Goal: Task Accomplishment & Management: Use online tool/utility

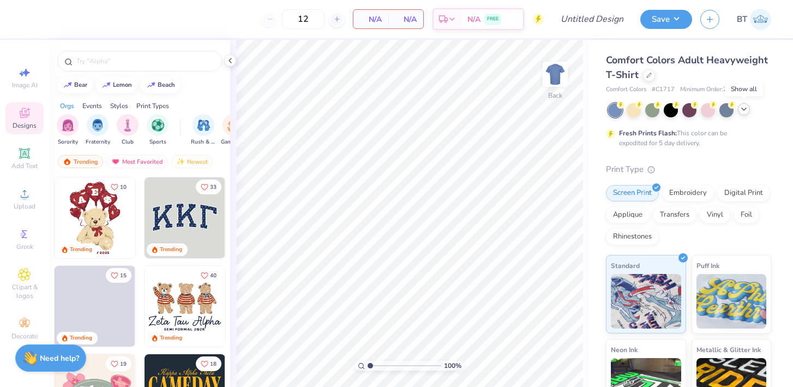
click at [744, 112] on icon at bounding box center [744, 109] width 9 height 9
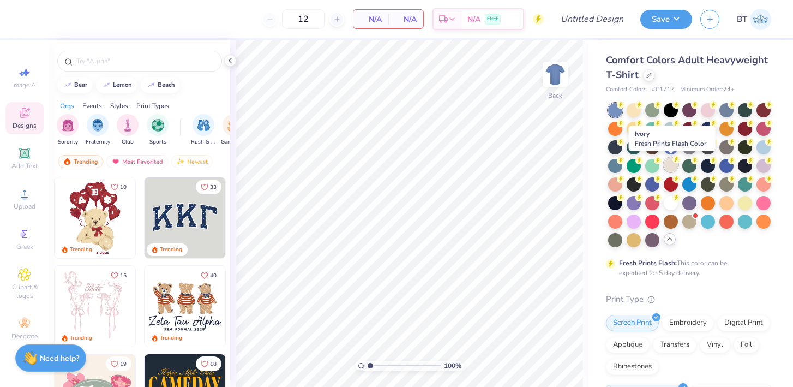
click at [669, 164] on div at bounding box center [671, 165] width 14 height 14
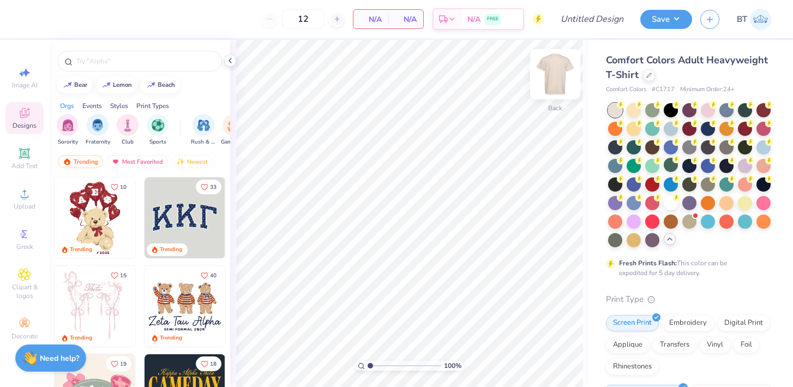
click at [555, 70] on img at bounding box center [556, 74] width 44 height 44
click at [229, 63] on icon at bounding box center [230, 60] width 9 height 9
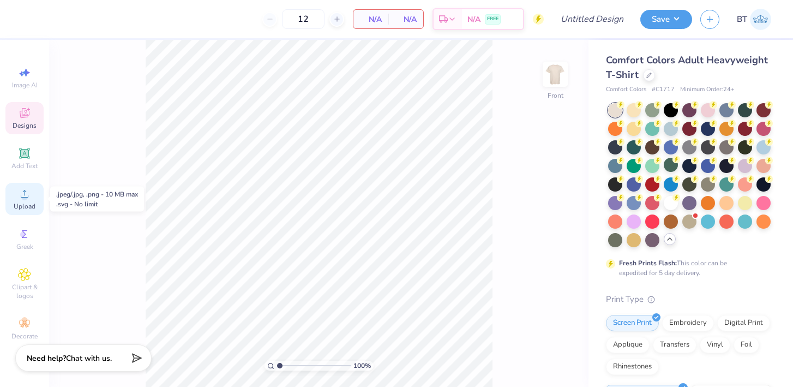
click at [21, 198] on circle at bounding box center [24, 197] width 6 height 6
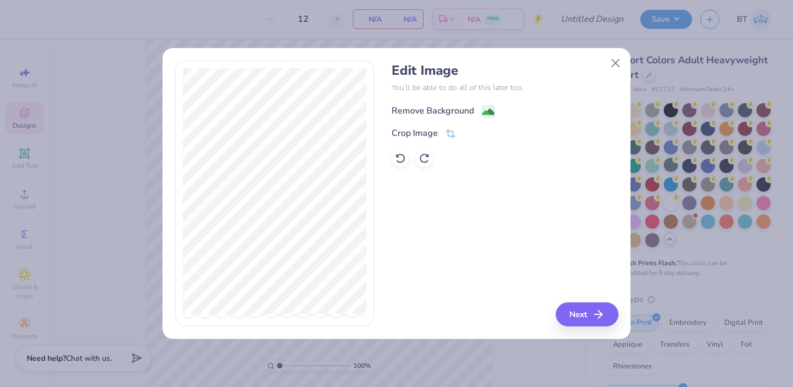
click at [458, 111] on div "Remove Background" at bounding box center [433, 110] width 82 height 13
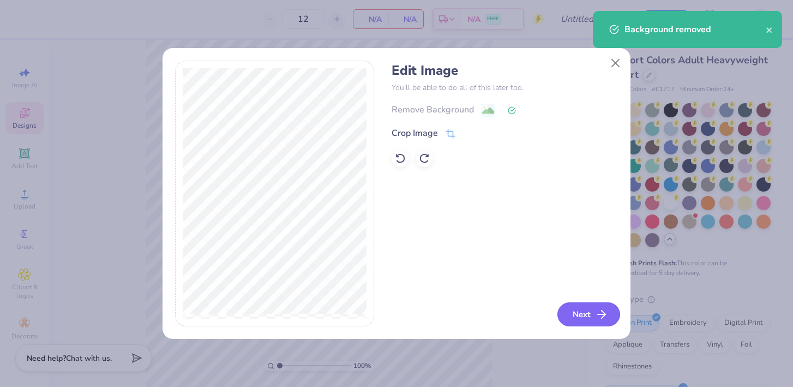
click at [578, 318] on button "Next" at bounding box center [589, 314] width 63 height 24
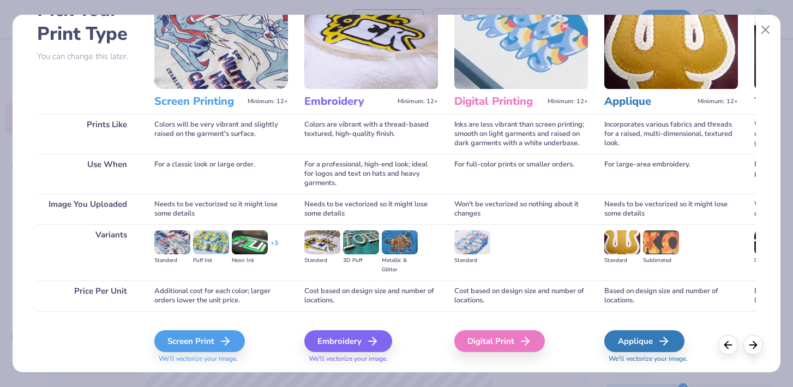
scroll to position [103, 0]
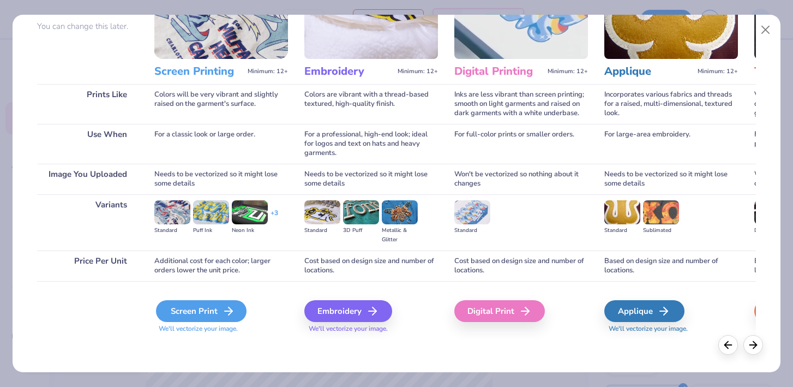
click at [196, 314] on div "Screen Print" at bounding box center [201, 311] width 91 height 22
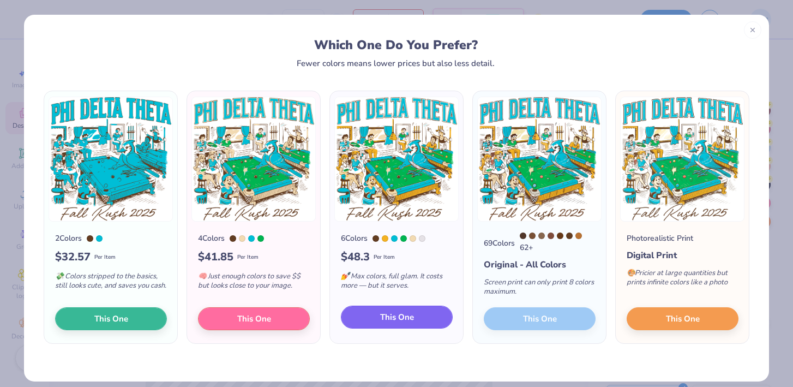
click at [404, 324] on span "This One" at bounding box center [397, 317] width 34 height 13
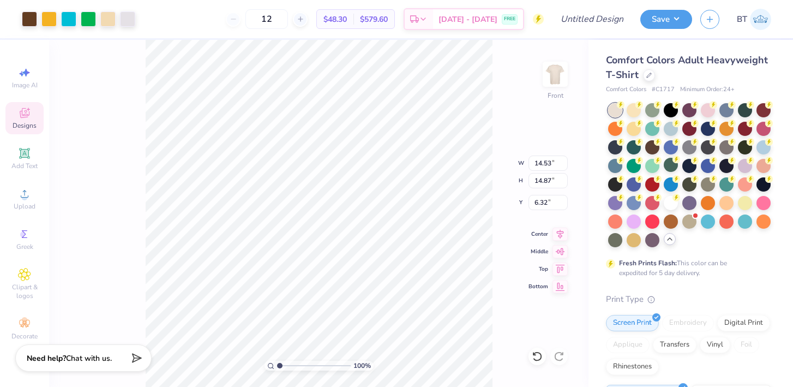
drag, startPoint x: 397, startPoint y: 129, endPoint x: 385, endPoint y: 140, distance: 16.6
click at [385, 140] on div at bounding box center [396, 193] width 793 height 387
type input "12.28"
type input "12.56"
type input "4.90"
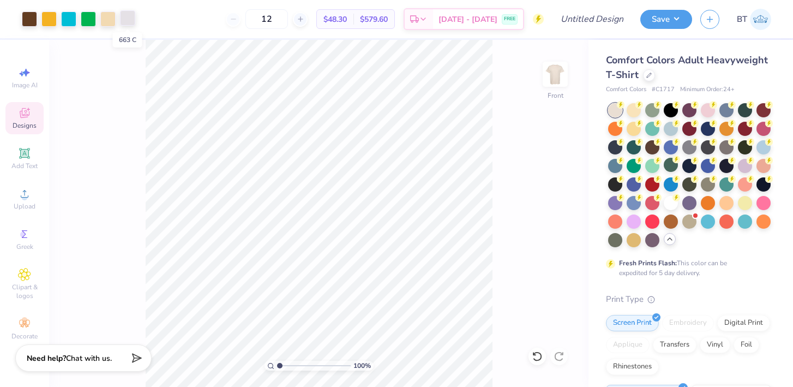
click at [131, 22] on div at bounding box center [127, 17] width 15 height 15
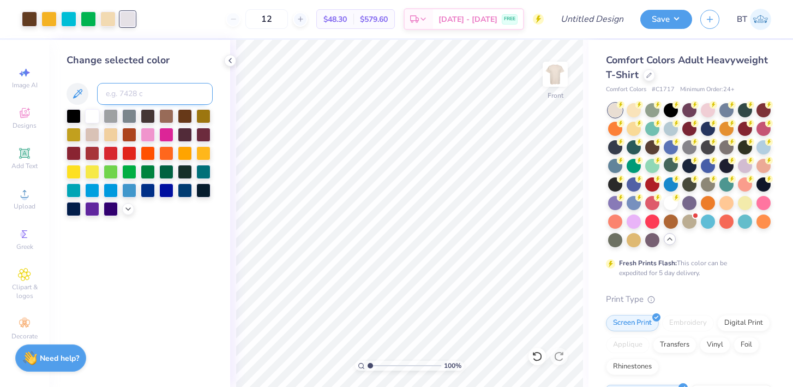
click at [133, 96] on input at bounding box center [155, 94] width 116 height 22
type input "7506"
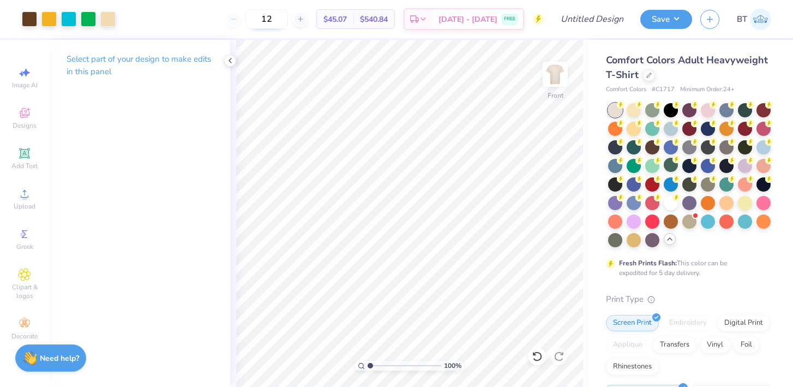
click at [271, 19] on input "12" at bounding box center [267, 19] width 43 height 20
type input "35"
click at [230, 62] on polyline at bounding box center [230, 60] width 2 height 4
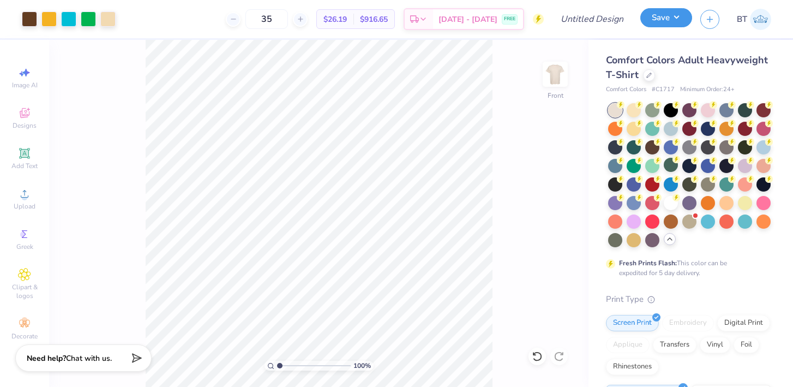
click at [657, 21] on button "Save" at bounding box center [667, 17] width 52 height 19
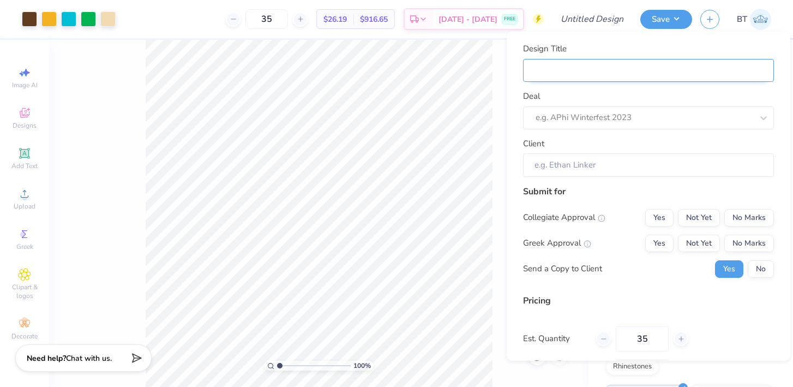
click at [617, 68] on input "Design Title" at bounding box center [648, 69] width 251 height 23
type input "P"
type input "Ph"
type input "Phi"
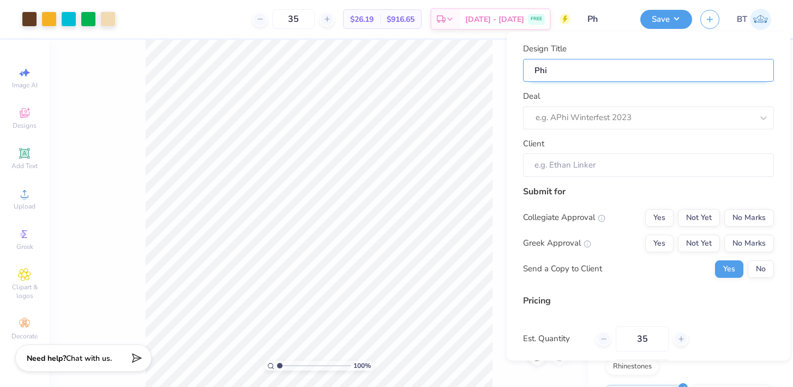
type input "Phiu"
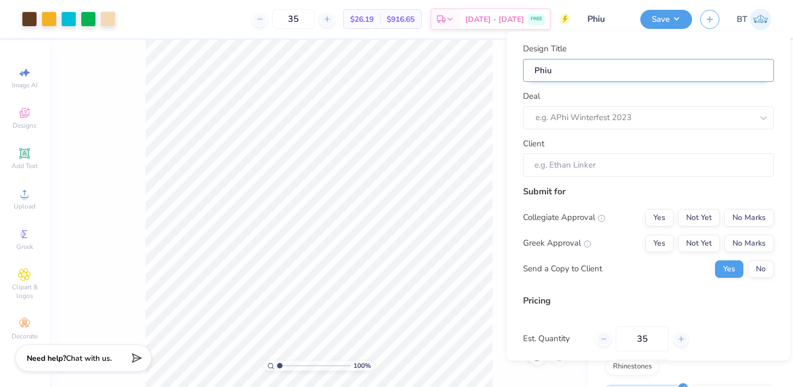
type input "Phiu"
type input "Phi"
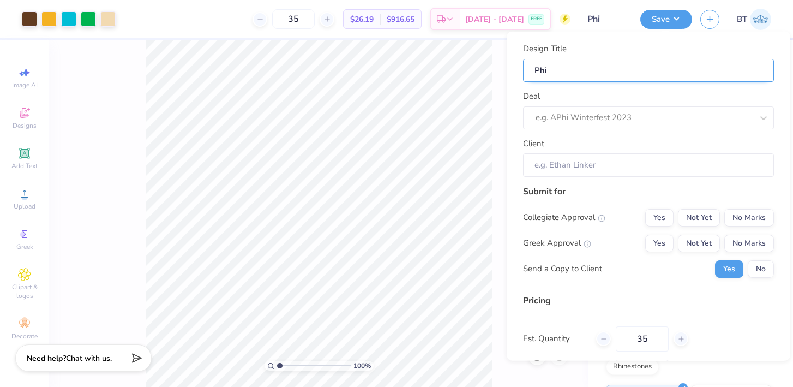
type input "Phi D"
type input "Phi De"
type input "Phi Del"
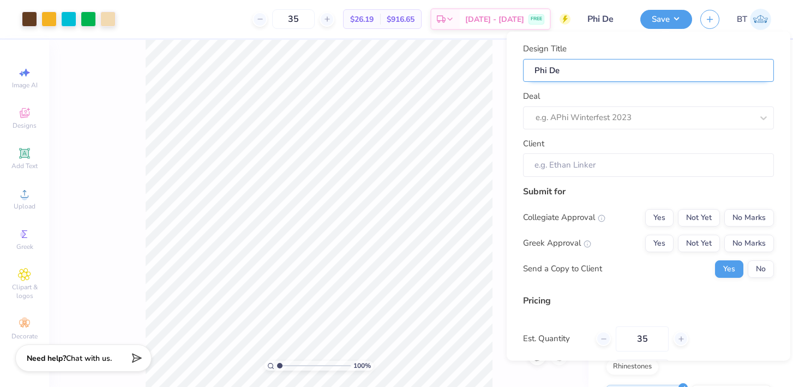
type input "Phi Del"
type input "Phi Delt"
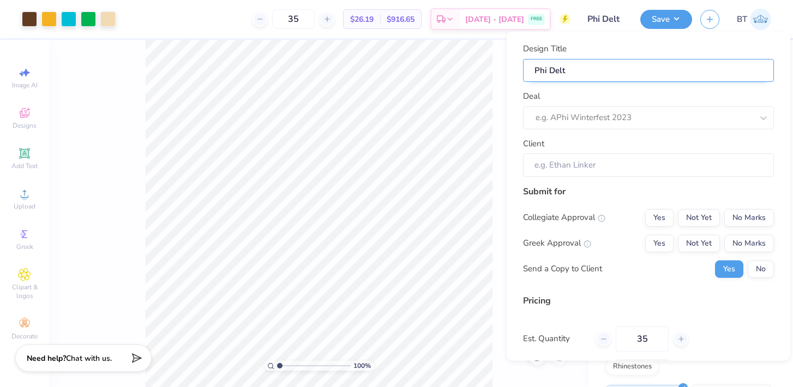
type input "Phi Delt R"
type input "Phi Delt"
type input "Phi Delt F"
type input "Phi Delt Fa"
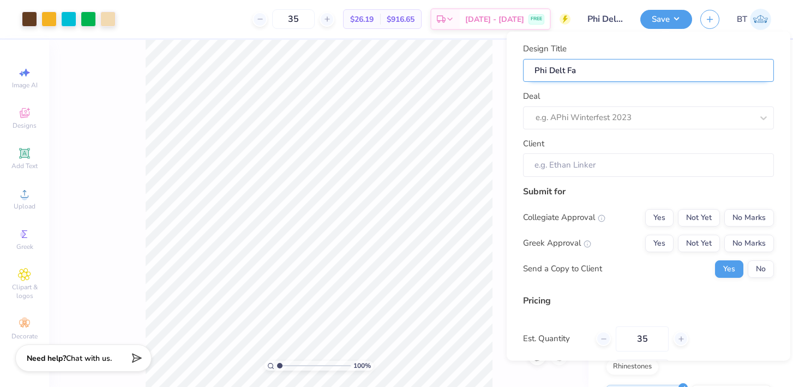
type input "Phi Delt Fal"
type input "Phi Delt Fall"
type input "Phi Delt Fall R"
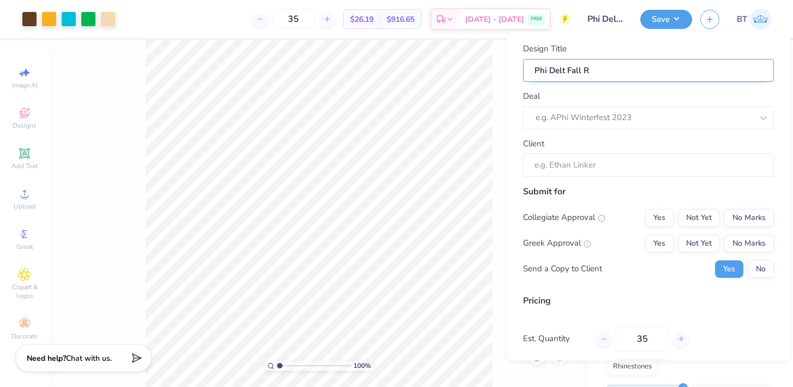
type input "Phi Delt Fall Ru"
type input "Phi Delt Fall Rus"
type input "Phi Delt Fall Rush"
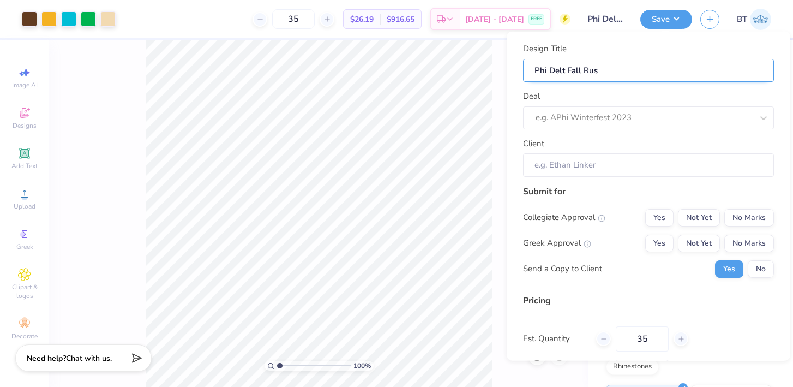
type input "Phi Delt Fall Rush"
type input "Phi Delt Fall Rush T"
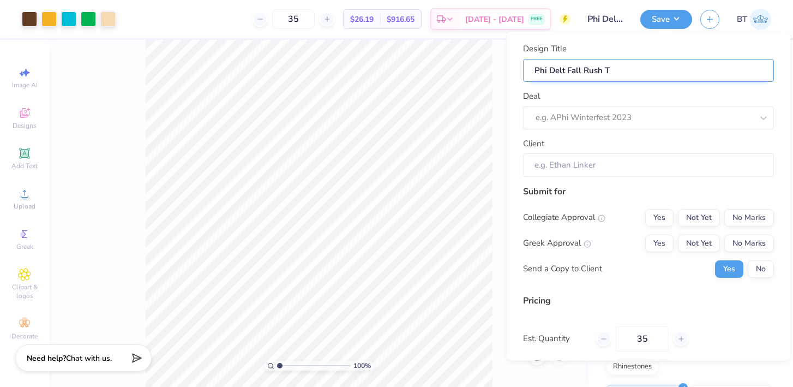
type input "Phi Delt Fall Rush Ts"
type input "Phi Delt Fall Rush Tsh"
type input "Phi Delt Fall [PERSON_NAME]"
type input "Phi Delt Fall Rush Tshir"
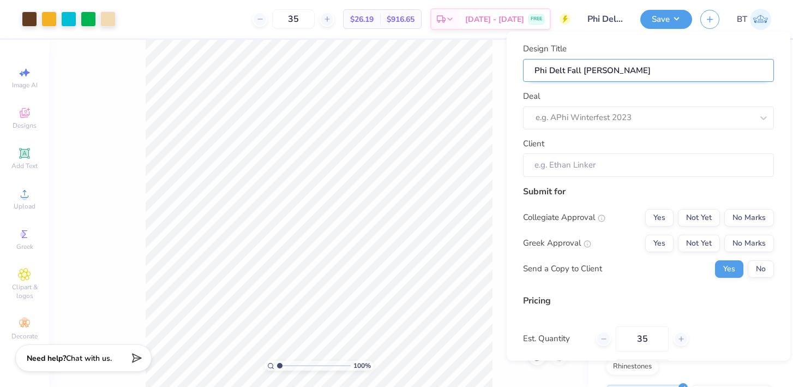
type input "Phi Delt Fall Rush Tshir"
type input "Phi Delt Fall Rush Tshirt"
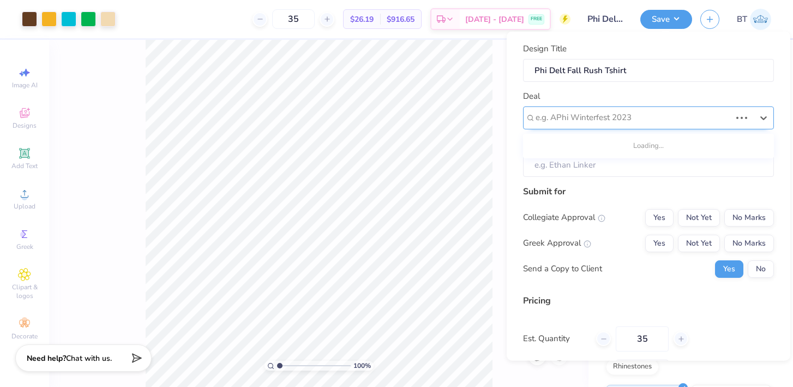
click at [626, 123] on div at bounding box center [633, 117] width 195 height 15
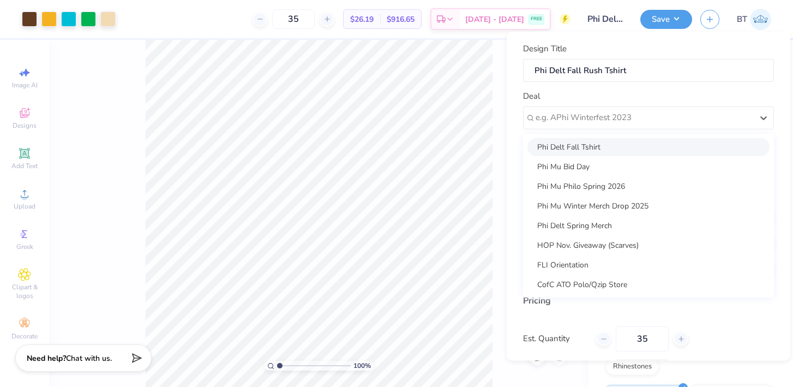
click at [616, 147] on div "Phi Delt Fall Tshirt" at bounding box center [649, 146] width 242 height 18
type input "[PERSON_NAME]"
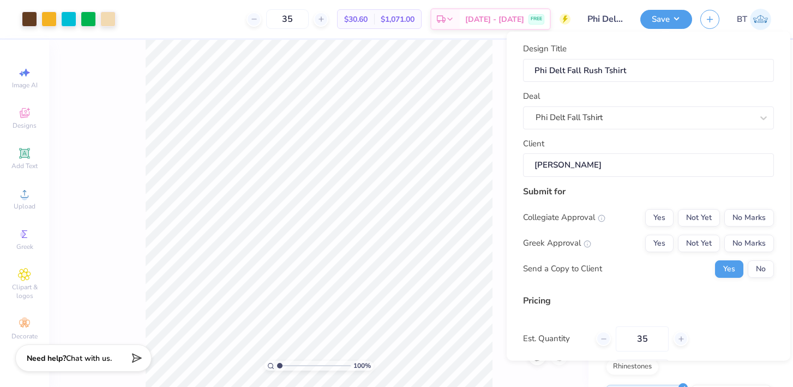
click at [613, 140] on div "Client [PERSON_NAME]" at bounding box center [648, 156] width 251 height 39
click at [665, 243] on button "Yes" at bounding box center [659, 242] width 28 height 17
click at [743, 219] on button "No Marks" at bounding box center [750, 216] width 50 height 17
type input "$30.60"
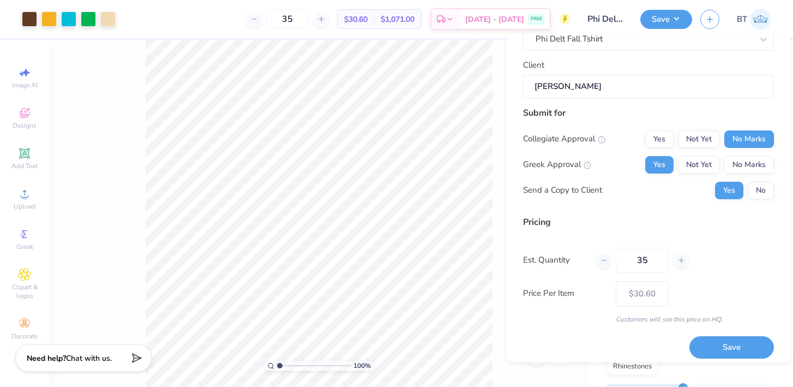
scroll to position [87, 0]
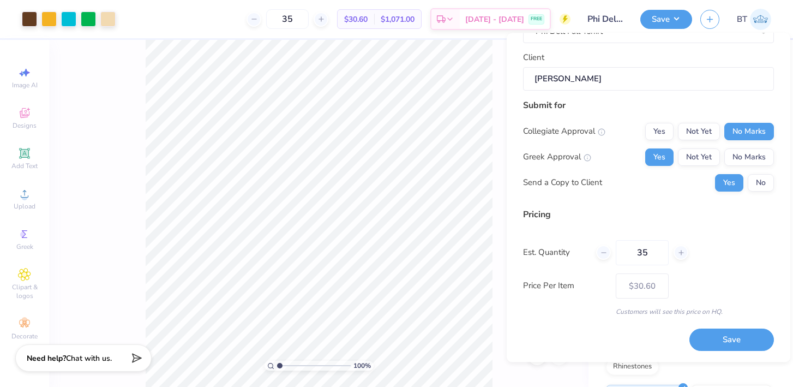
drag, startPoint x: 716, startPoint y: 340, endPoint x: 726, endPoint y: 270, distance: 70.6
click at [726, 270] on div "Design Title Phi Delt Fall Rush Tshirt Deal Phi Delt Fall Tshirt Client [PERSON…" at bounding box center [648, 154] width 251 height 394
click at [29, 22] on div at bounding box center [29, 17] width 15 height 15
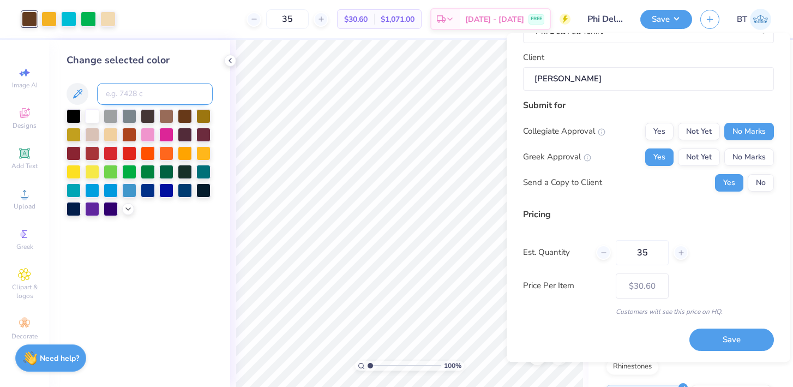
click at [122, 95] on input at bounding box center [155, 94] width 116 height 22
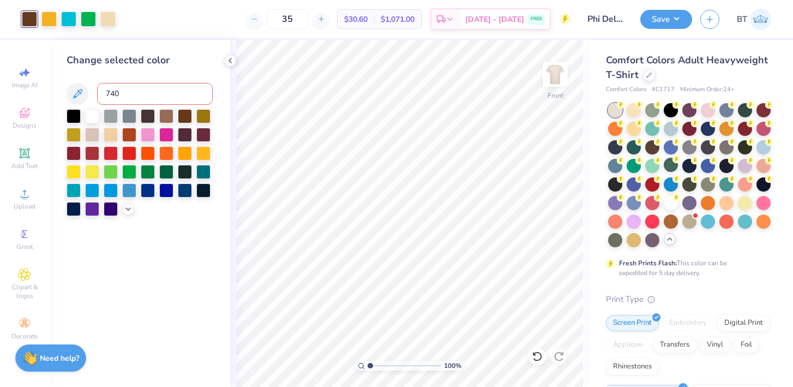
type input "7409"
click at [535, 356] on icon at bounding box center [537, 356] width 11 height 11
click at [111, 21] on div at bounding box center [107, 17] width 15 height 15
click at [110, 22] on div at bounding box center [107, 18] width 15 height 15
click at [129, 212] on div at bounding box center [128, 208] width 12 height 12
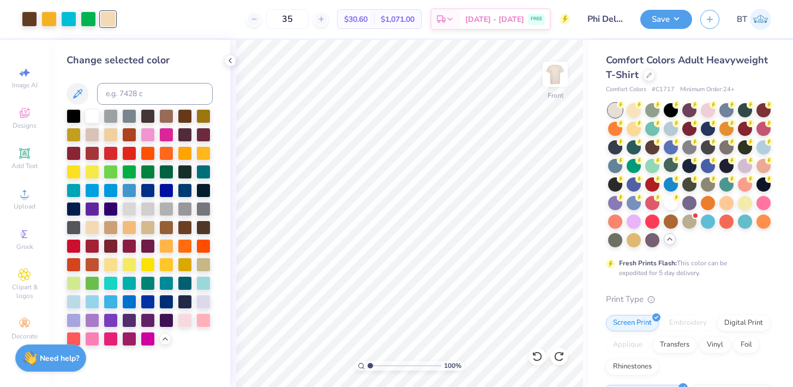
click at [112, 21] on div at bounding box center [107, 18] width 15 height 15
click at [137, 28] on div "35 $30.60 Per Item $1,071.00 Total Est. Delivery [DATE] - [DATE] FREE" at bounding box center [347, 19] width 447 height 38
click at [110, 19] on div at bounding box center [107, 18] width 15 height 15
click at [138, 28] on div "35 $30.60 Per Item $1,071.00 Total Est. Delivery [DATE] - [DATE] FREE" at bounding box center [347, 19] width 447 height 38
click at [229, 65] on div at bounding box center [230, 61] width 12 height 12
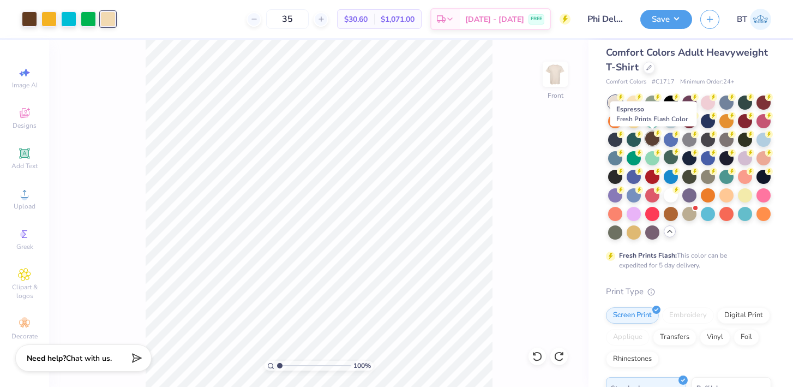
scroll to position [5, 0]
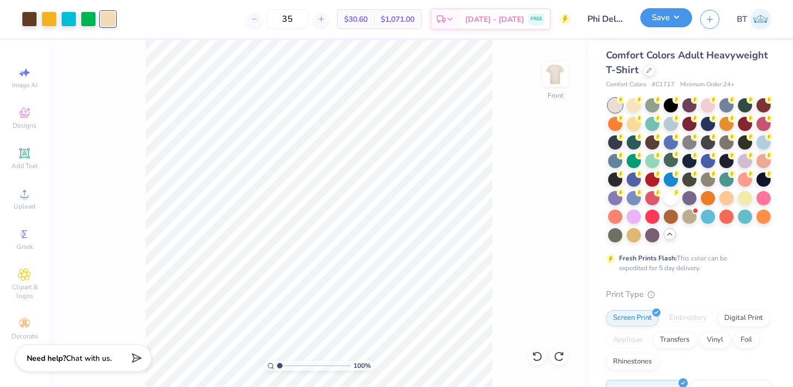
click at [661, 18] on button "Save" at bounding box center [667, 17] width 52 height 19
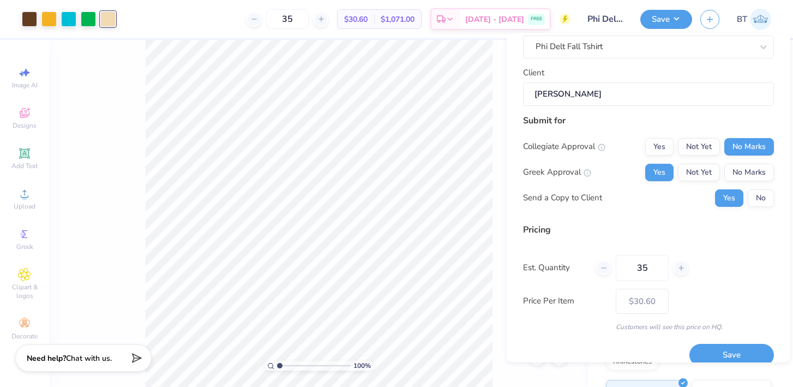
scroll to position [87, 0]
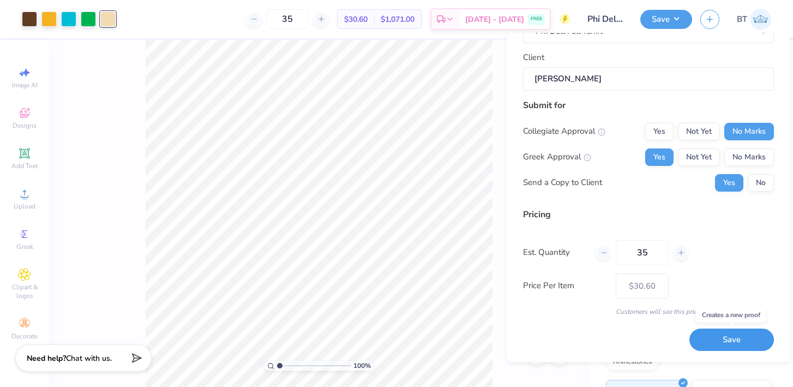
click at [725, 344] on button "Save" at bounding box center [732, 340] width 85 height 22
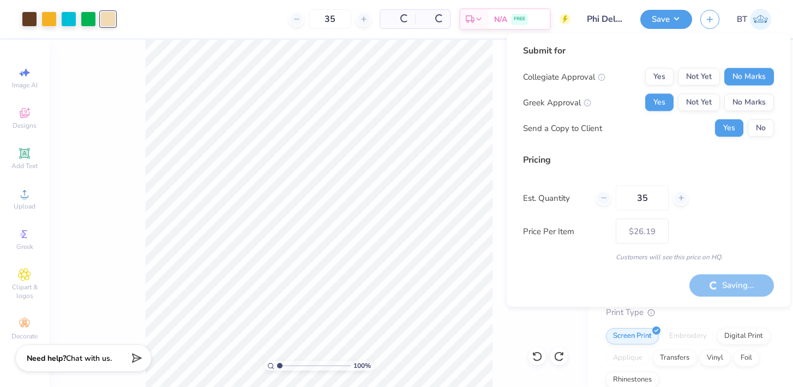
scroll to position [23, 0]
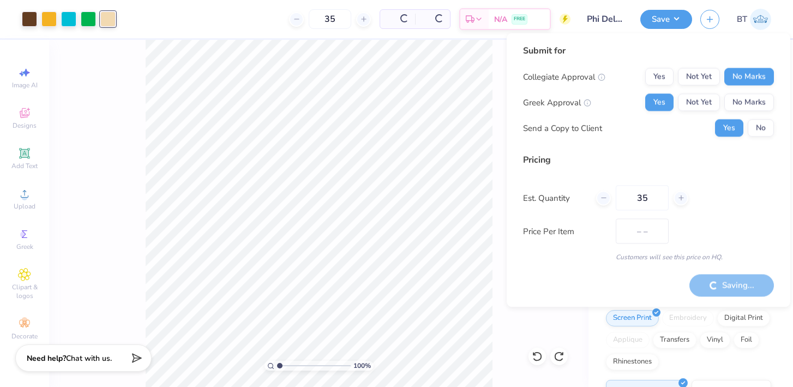
type input "$30.60"
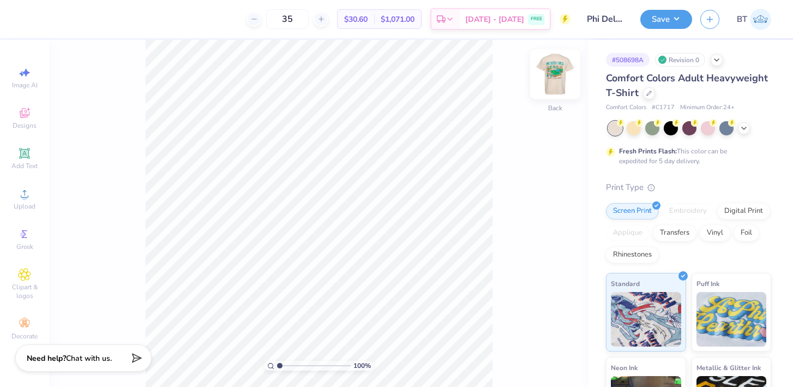
click at [552, 75] on img at bounding box center [556, 74] width 44 height 44
click at [104, 18] on div at bounding box center [107, 17] width 15 height 15
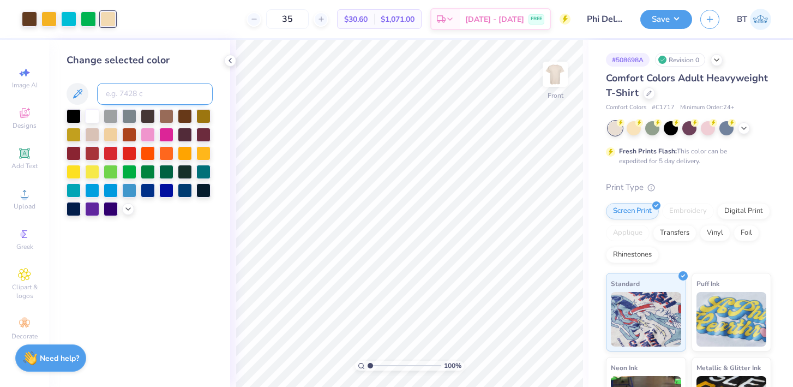
click at [129, 97] on input at bounding box center [155, 94] width 116 height 22
type input "7409"
